Goal: Task Accomplishment & Management: Use online tool/utility

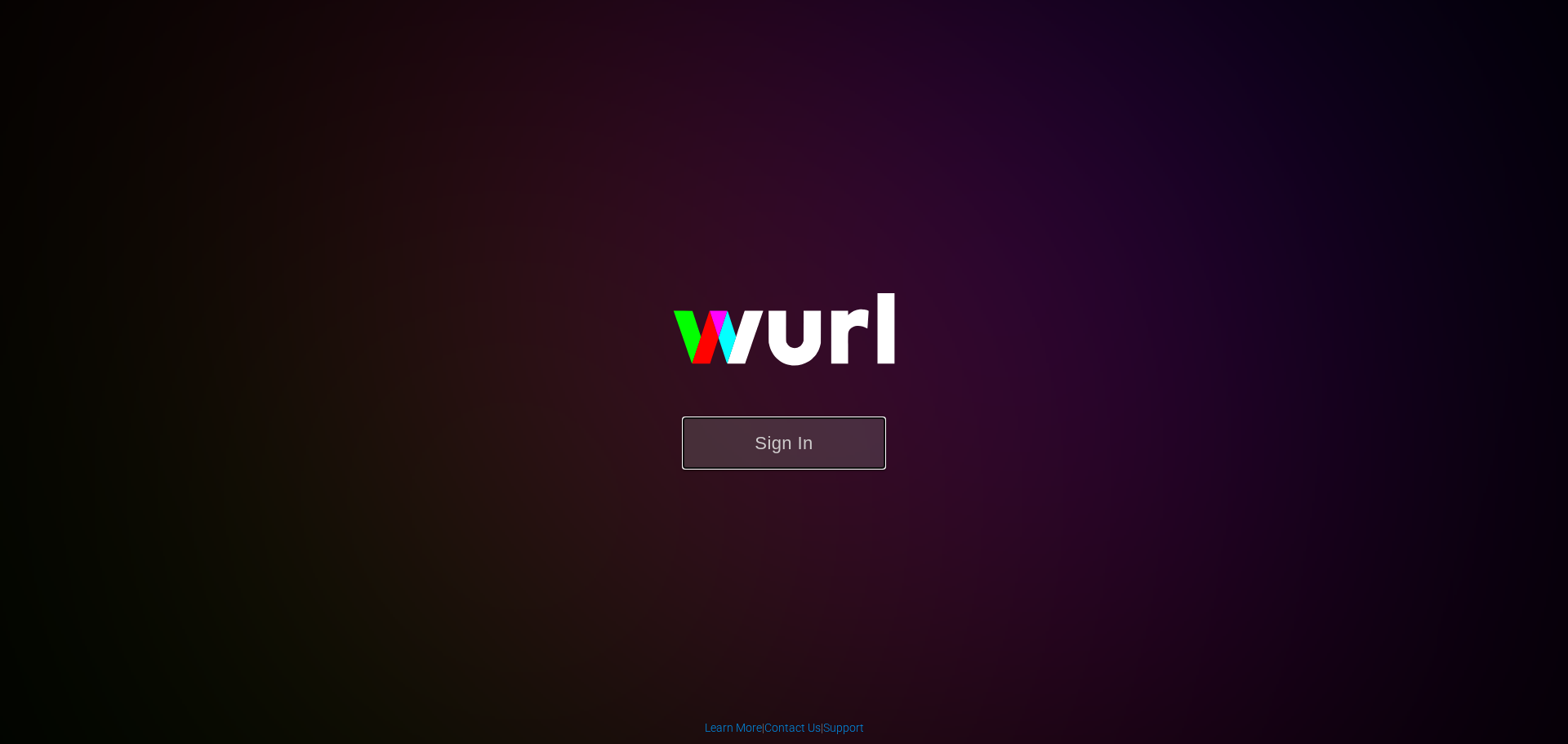
click at [762, 438] on button "Sign In" at bounding box center [784, 442] width 204 height 53
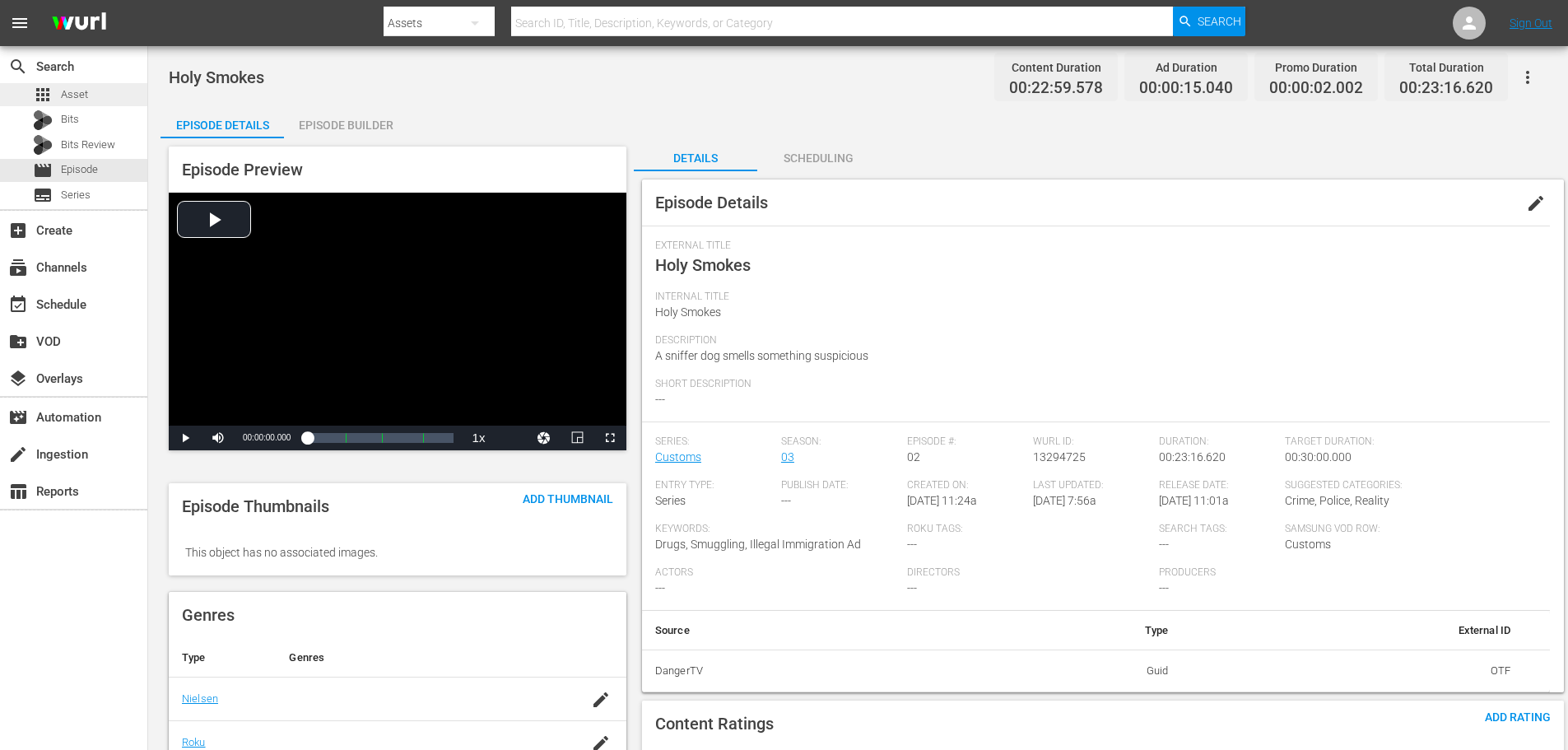
click at [83, 96] on span "Asset" at bounding box center [74, 94] width 27 height 17
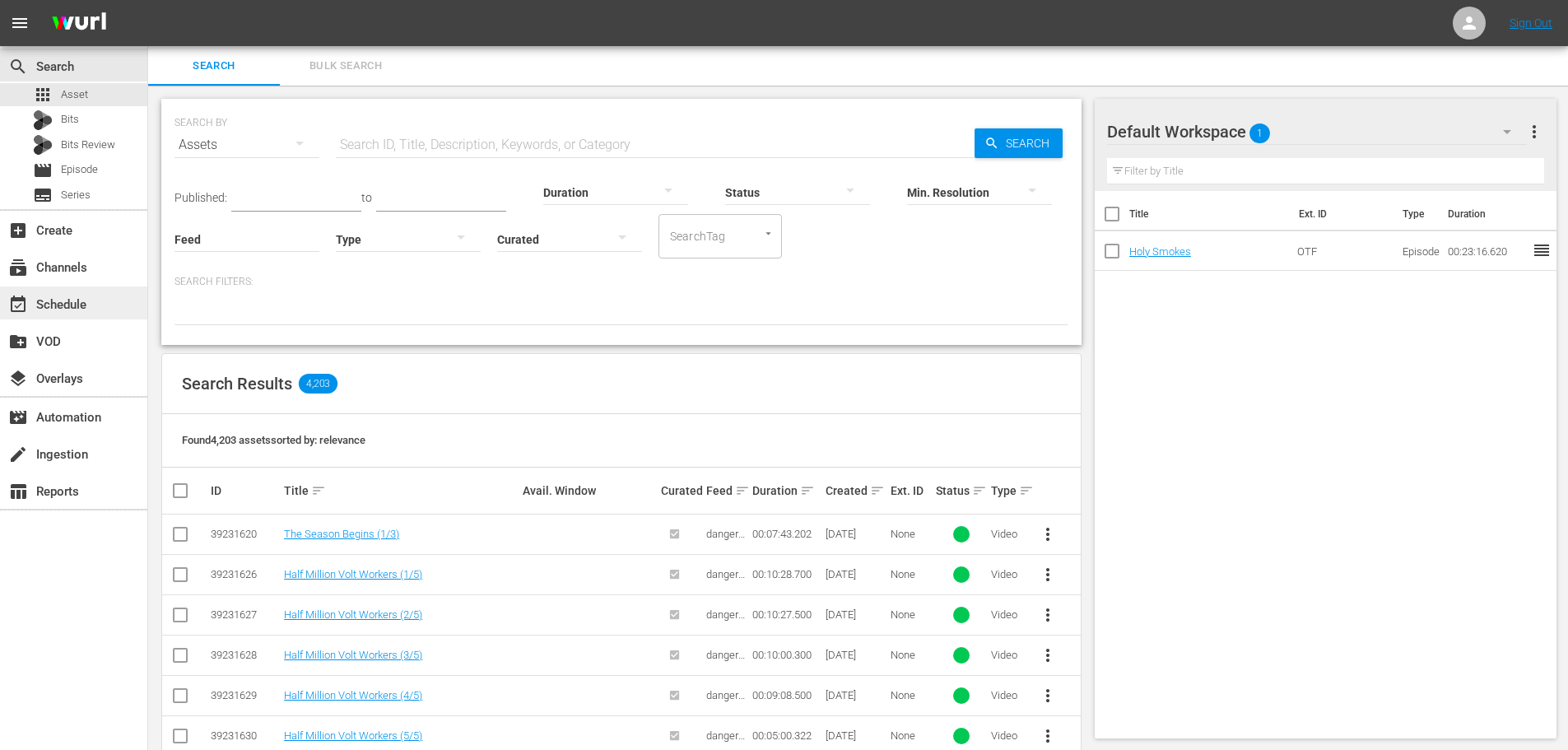
click at [58, 310] on div "event_available Schedule" at bounding box center [46, 301] width 92 height 15
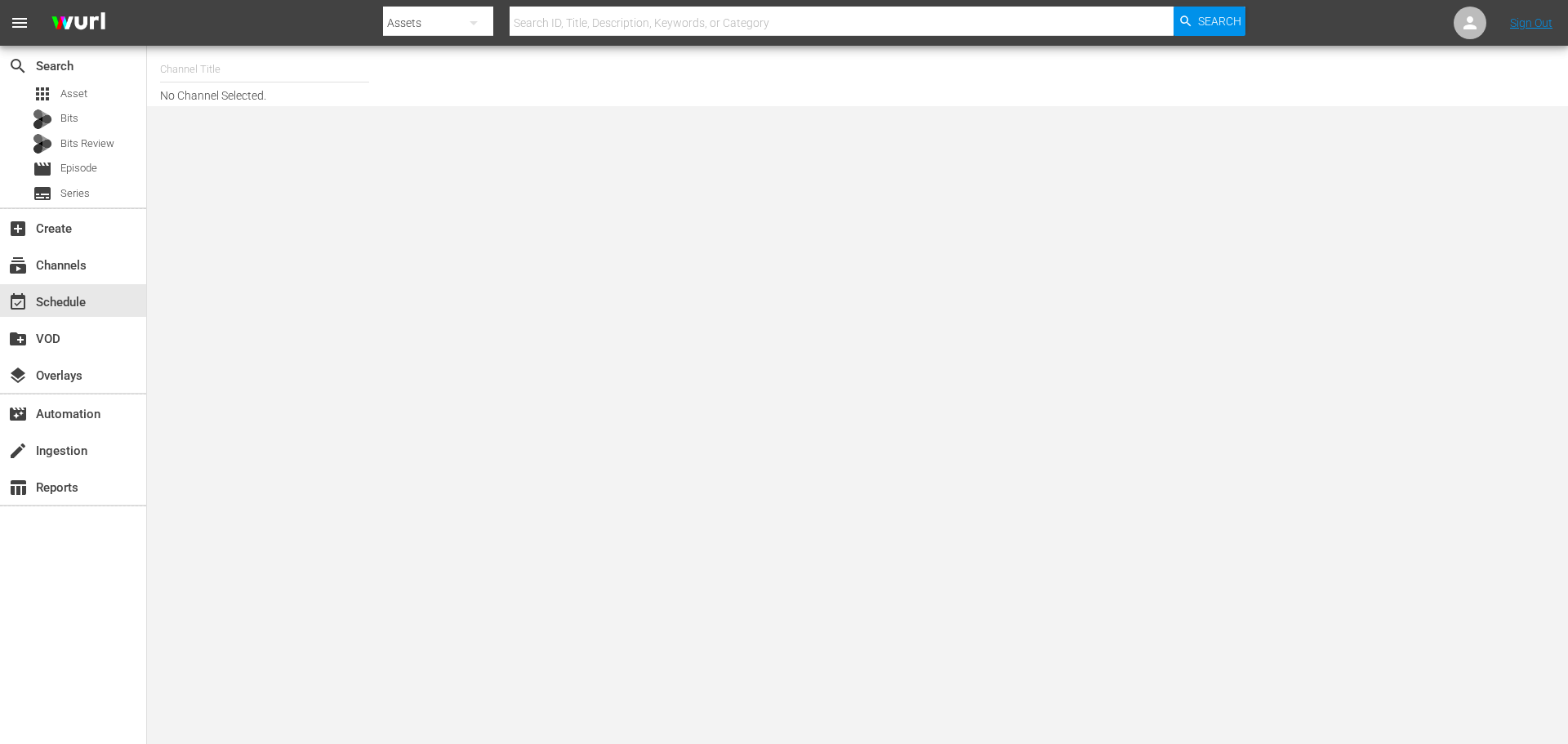
click at [273, 100] on div "Channel Title No Channel Selected." at bounding box center [540, 76] width 762 height 52
click at [474, 21] on icon "button" at bounding box center [474, 23] width 8 height 4
click at [439, 64] on div "Channels" at bounding box center [435, 68] width 65 height 26
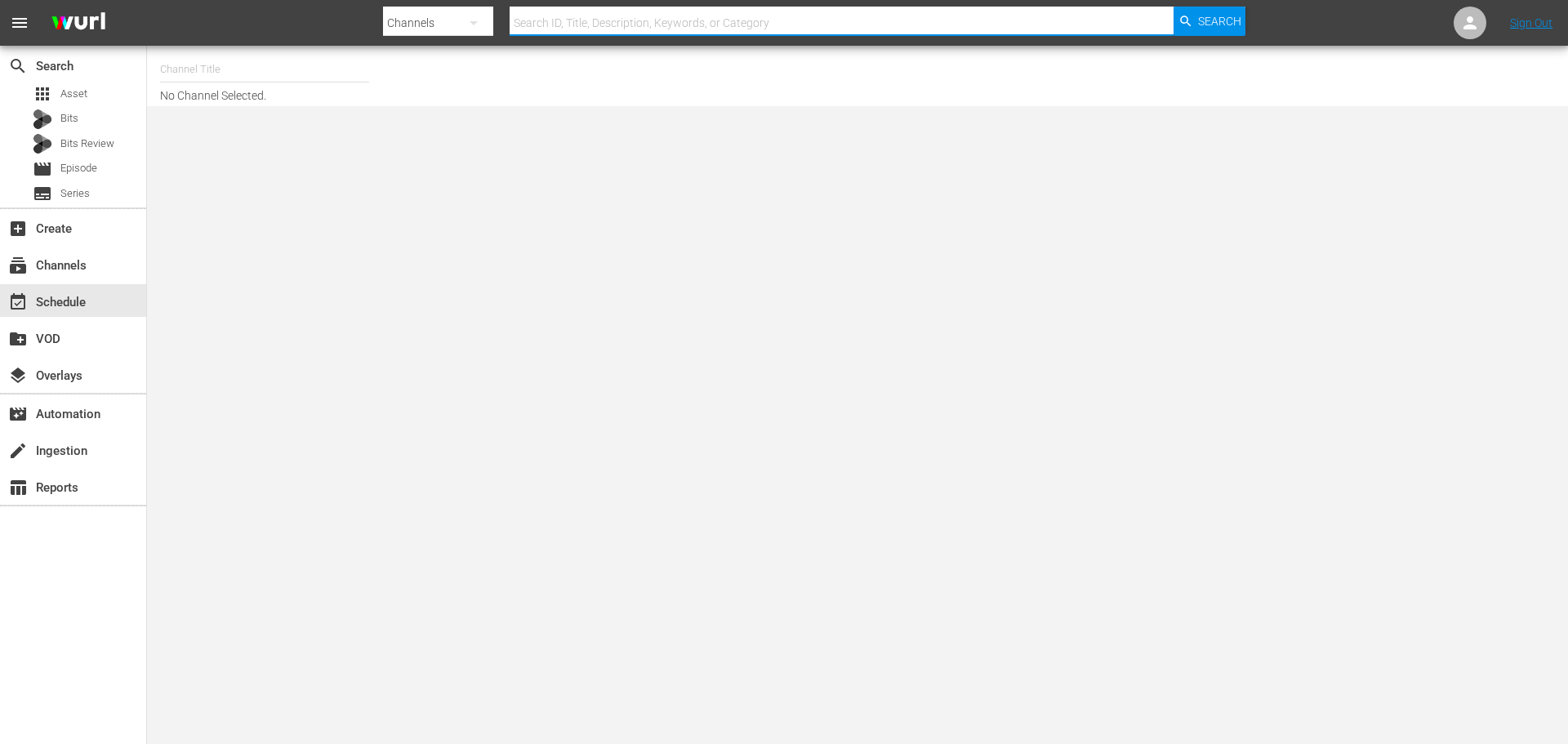
click at [881, 26] on input "text" at bounding box center [841, 22] width 664 height 39
type input "dangertv"
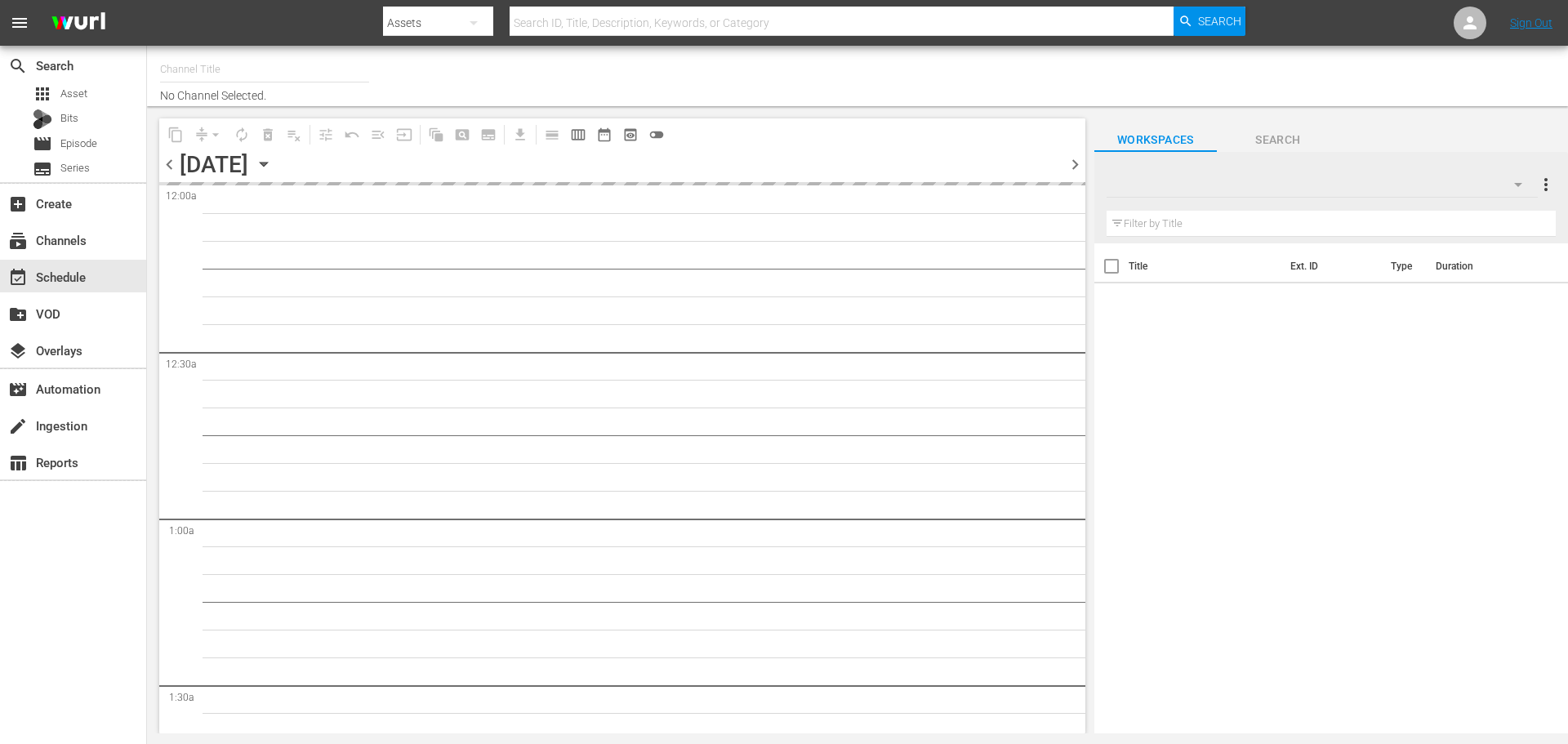
type input "DangerTV (161)"
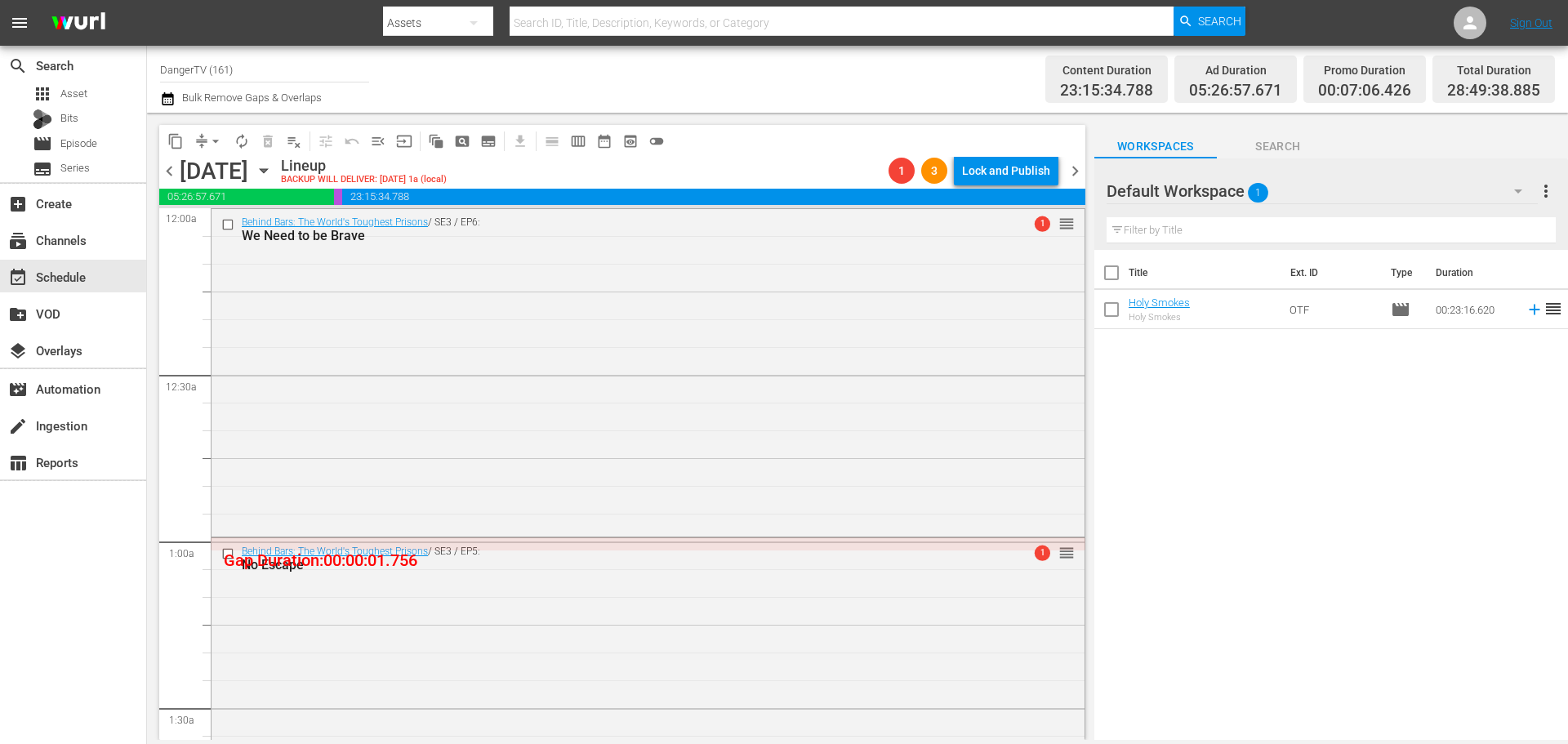
click at [1109, 313] on input "checkbox" at bounding box center [1111, 312] width 34 height 34
checkbox input "true"
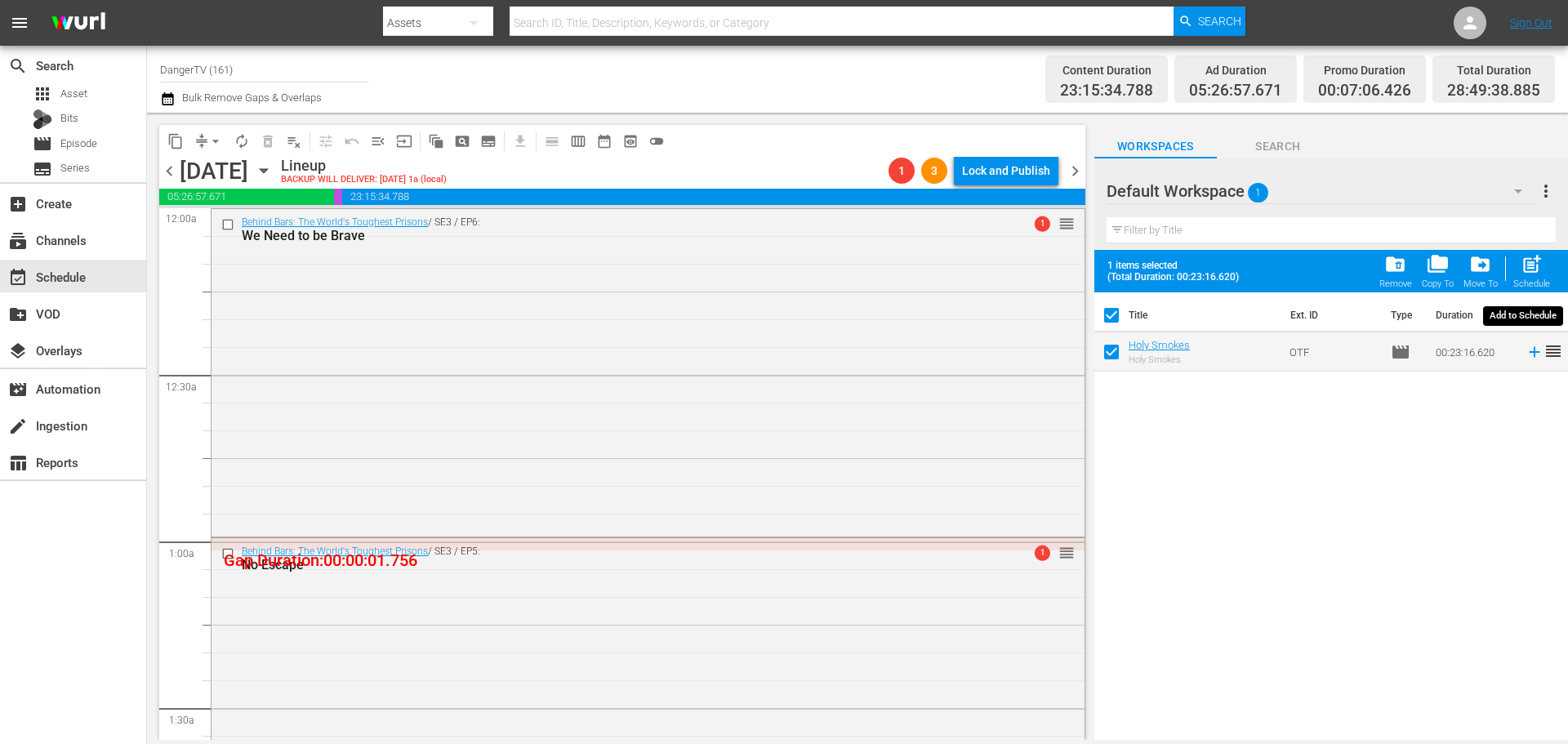
click at [1530, 258] on span "post_add" at bounding box center [1531, 264] width 22 height 22
checkbox input "false"
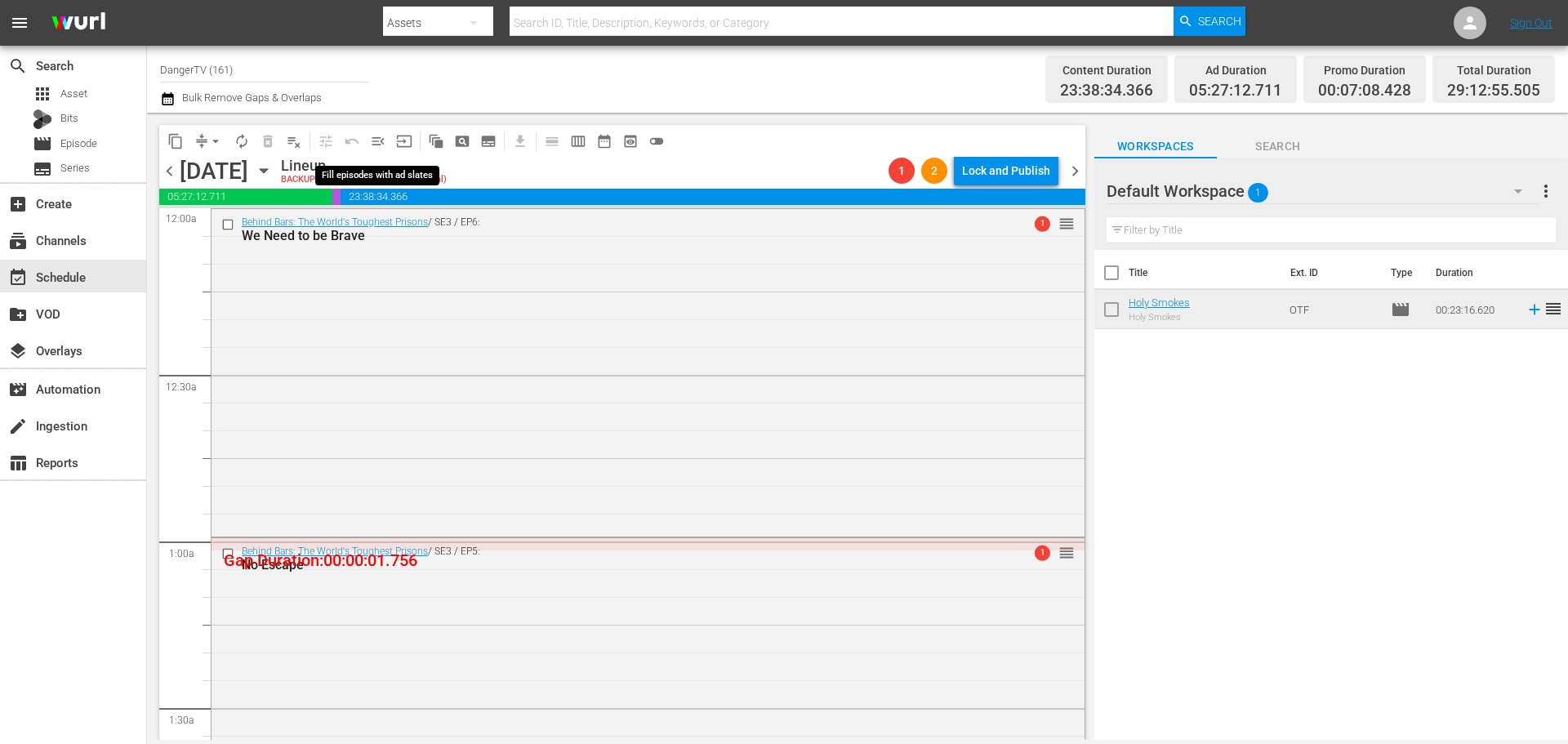
click at [371, 142] on span "menu_open" at bounding box center [377, 141] width 16 height 16
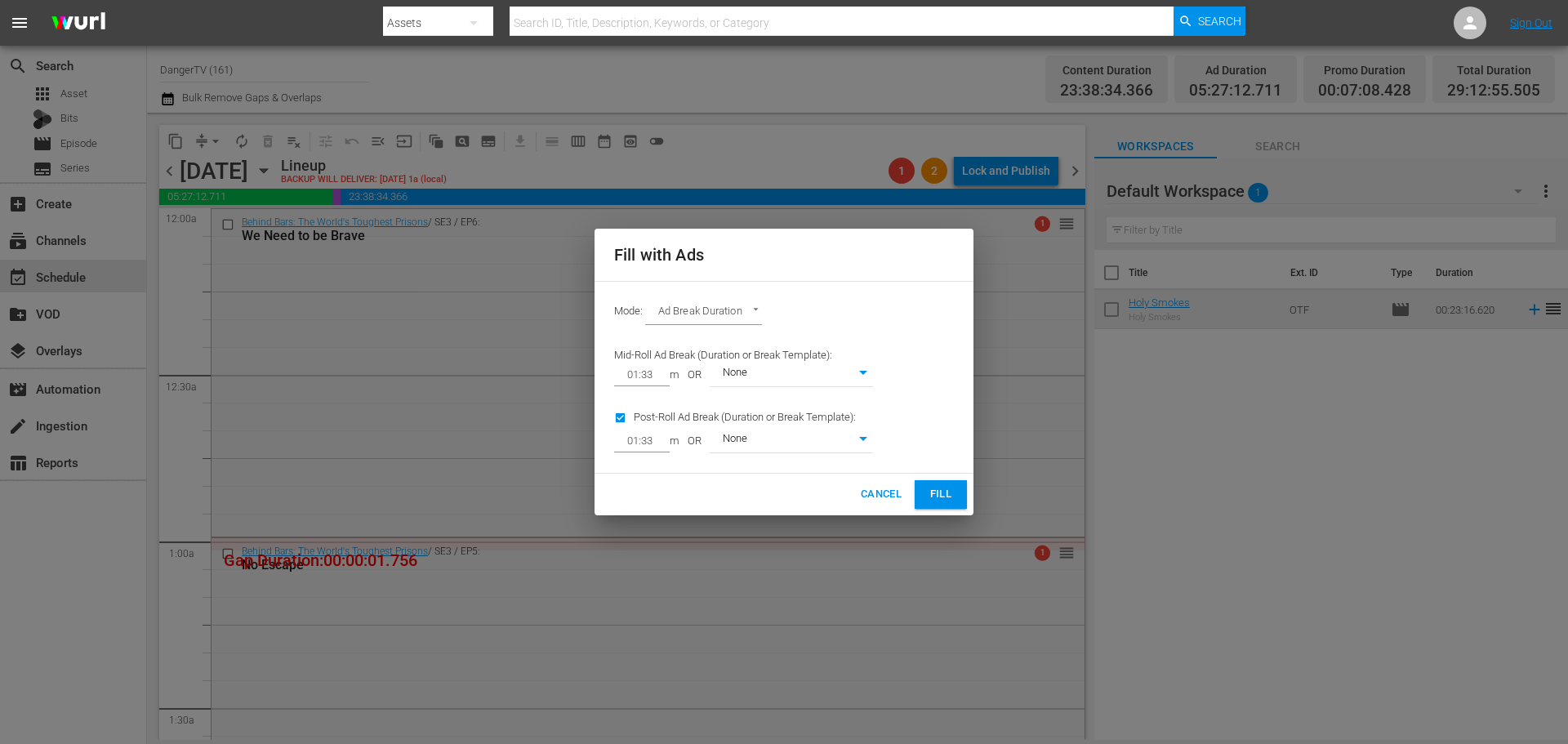
click at [930, 488] on span "Fill" at bounding box center [940, 494] width 26 height 18
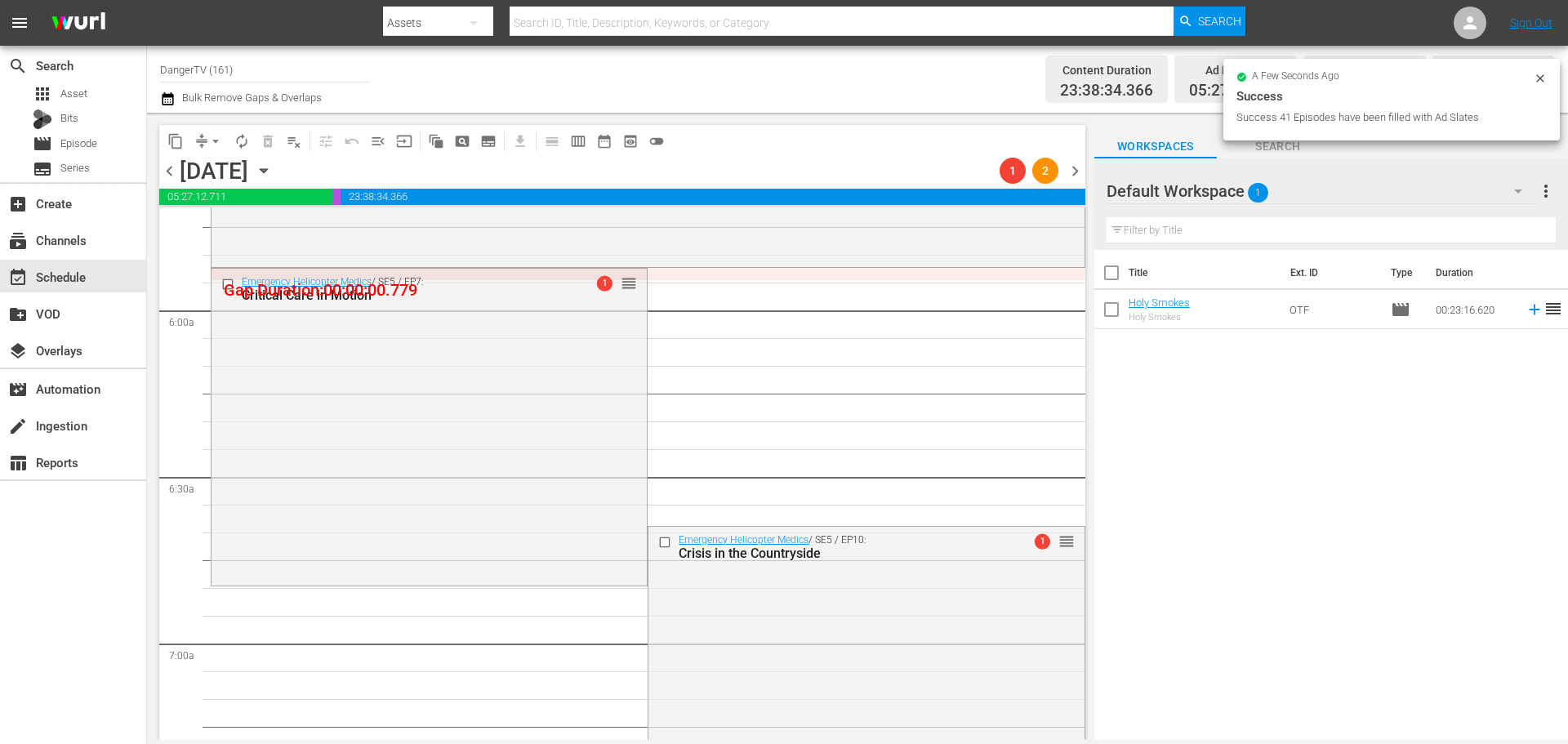
scroll to position [3798, 0]
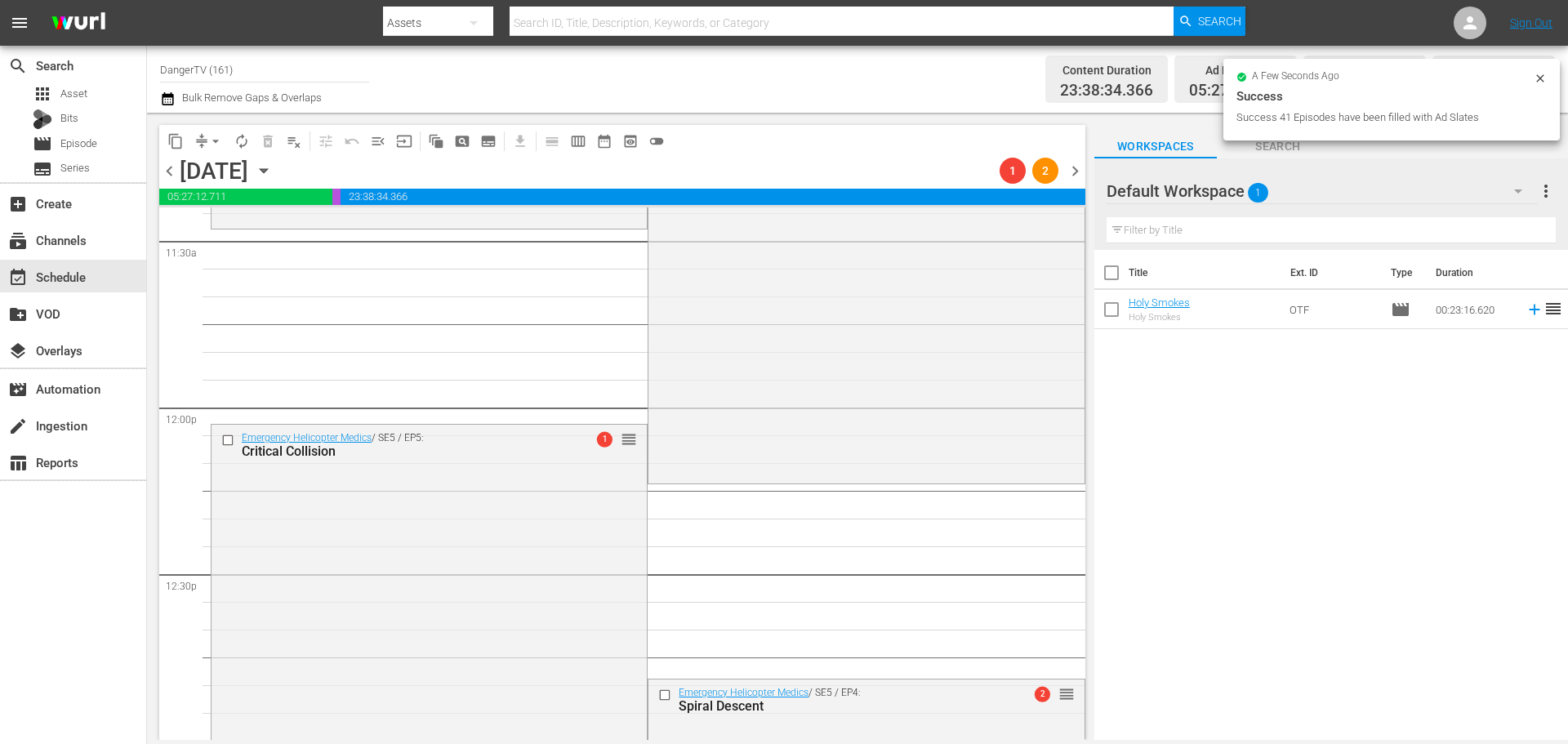
click at [872, 371] on div "Emergency Helicopter Medics / SE5 / EP1: Racing Against Time 1 reorder" at bounding box center [866, 325] width 436 height 312
